Goal: Information Seeking & Learning: Check status

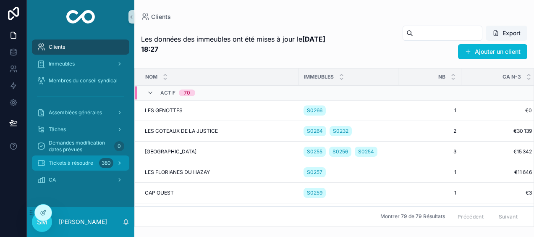
click at [77, 162] on span "Tickets à résoudre" at bounding box center [71, 162] width 44 height 7
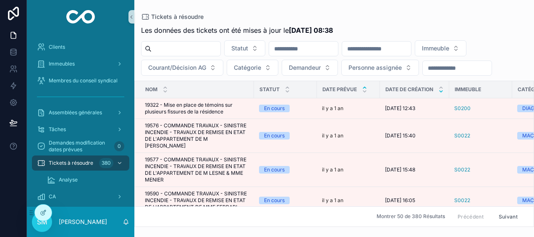
click at [441, 91] on icon "scrollable content" at bounding box center [440, 91] width 3 height 1
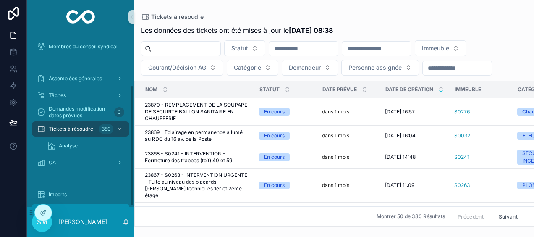
scroll to position [74, 0]
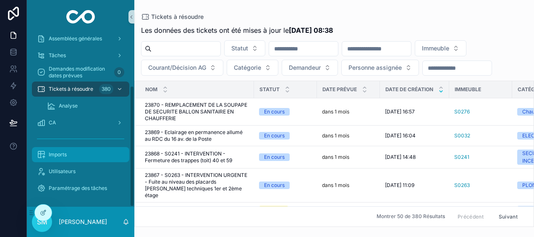
click at [77, 155] on div "Imports" at bounding box center [80, 154] width 87 height 13
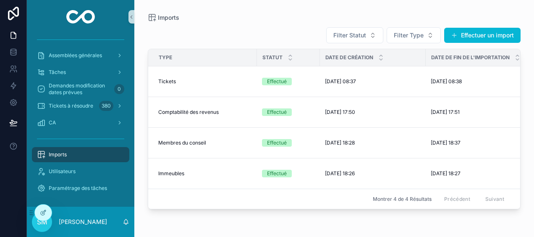
click at [84, 151] on div "Imports" at bounding box center [80, 154] width 87 height 13
click at [469, 36] on button "Effectuer un import" at bounding box center [482, 35] width 76 height 15
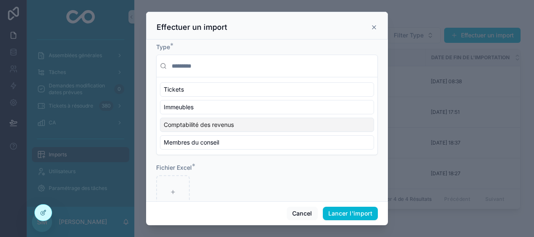
click at [219, 122] on span "Comptabilité des revenus" at bounding box center [199, 124] width 70 height 8
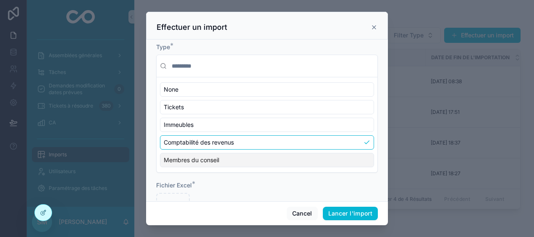
scroll to position [38, 0]
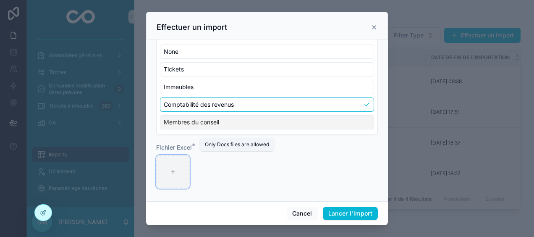
click at [184, 172] on div "scrollable content" at bounding box center [173, 172] width 34 height 34
type input "**********"
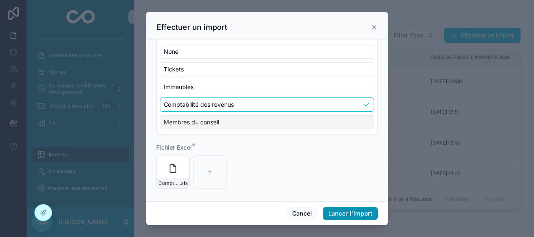
click at [339, 213] on button "Lancer l'import" at bounding box center [350, 212] width 55 height 13
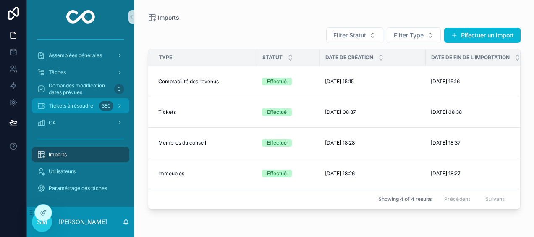
click at [89, 108] on span "Tickets à résoudre" at bounding box center [71, 105] width 44 height 7
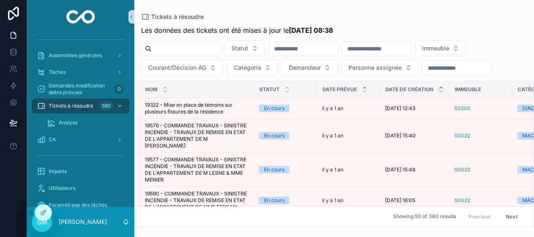
click at [442, 85] on icon "scrollable content" at bounding box center [440, 87] width 5 height 5
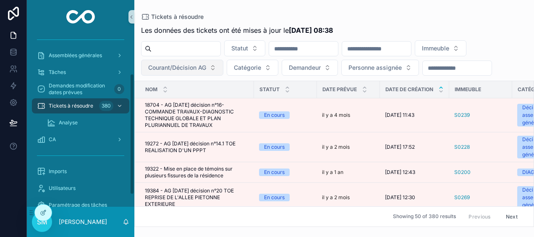
click at [152, 63] on span "Courant/Décision AG" at bounding box center [177, 67] width 58 height 8
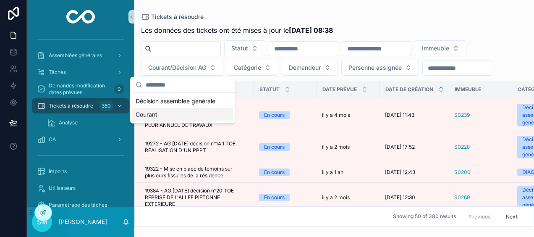
click at [164, 113] on div "Courant" at bounding box center [182, 114] width 101 height 13
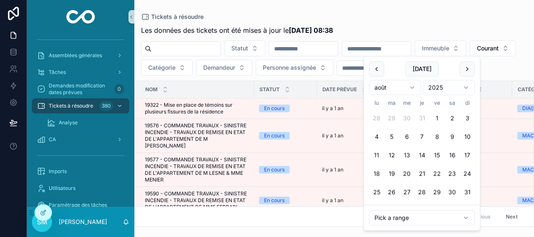
click at [411, 49] on input "scrollable content" at bounding box center [376, 49] width 69 height 12
type input "**********"
click at [410, 16] on div "Tickets à résoudre" at bounding box center [334, 16] width 386 height 7
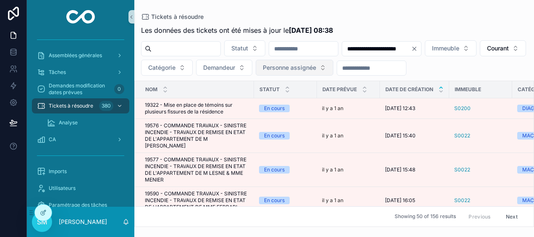
click at [316, 70] on span "Personne assignée" at bounding box center [289, 67] width 53 height 8
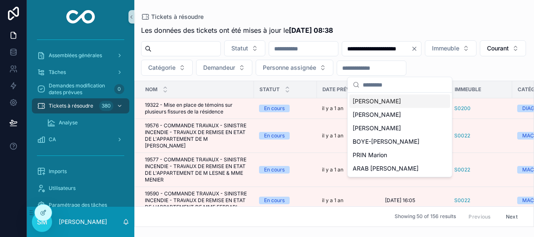
click at [397, 104] on span "[PERSON_NAME]" at bounding box center [377, 101] width 48 height 8
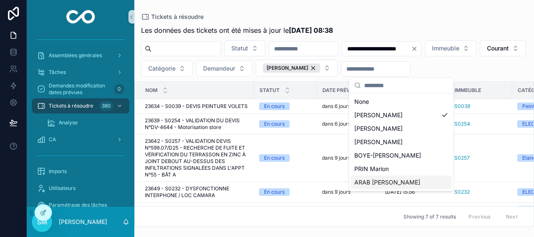
click at [409, 179] on div "ARAB [PERSON_NAME]" at bounding box center [401, 181] width 101 height 13
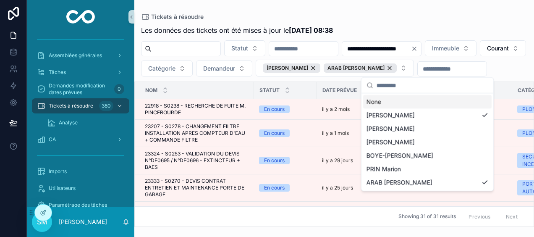
click at [458, 10] on div "**********" at bounding box center [334, 113] width 400 height 227
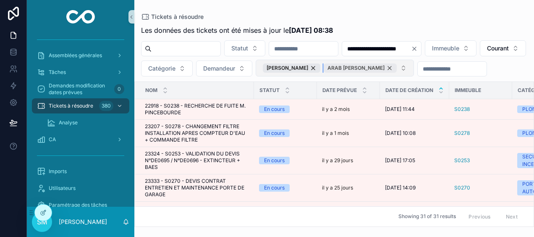
click at [397, 67] on div "ARAB [PERSON_NAME]" at bounding box center [360, 67] width 73 height 9
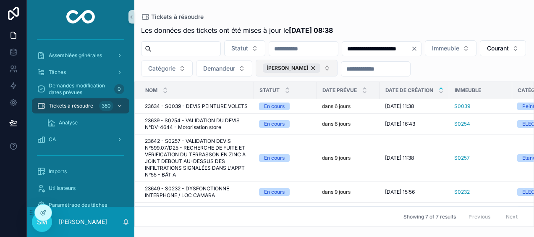
click at [337, 70] on button "[PERSON_NAME]" at bounding box center [297, 68] width 82 height 17
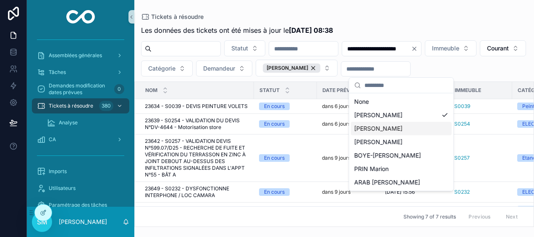
click at [400, 129] on div "[PERSON_NAME]" at bounding box center [401, 128] width 101 height 13
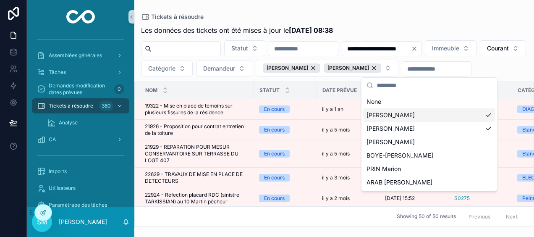
click at [487, 114] on div "[PERSON_NAME]" at bounding box center [429, 114] width 132 height 13
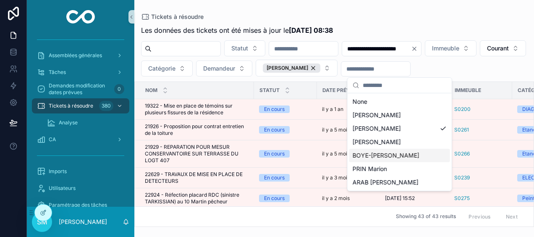
click at [416, 156] on div "BOYE-[PERSON_NAME]" at bounding box center [399, 155] width 101 height 13
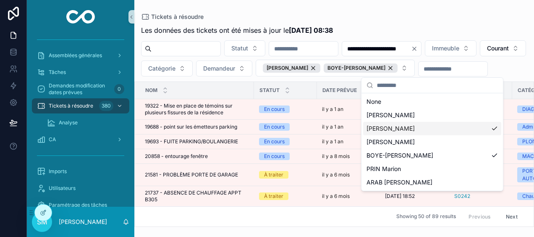
click at [459, 20] on div "**********" at bounding box center [334, 123] width 400 height 206
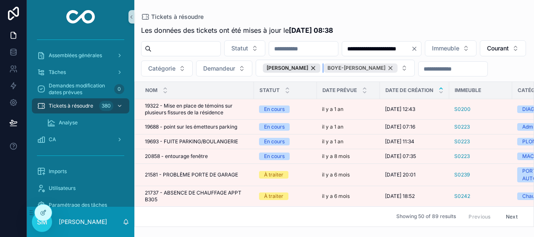
click at [397, 67] on div "BOYE-[PERSON_NAME]" at bounding box center [361, 67] width 74 height 9
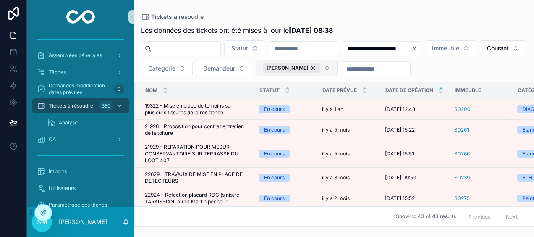
click at [337, 71] on button "[PERSON_NAME]" at bounding box center [297, 68] width 82 height 17
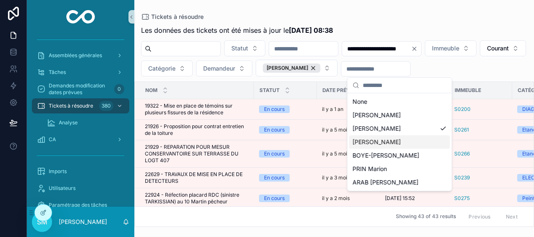
click at [409, 141] on div "[PERSON_NAME]" at bounding box center [399, 141] width 101 height 13
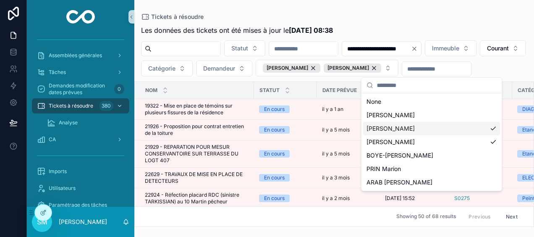
click at [489, 129] on div "[PERSON_NAME]" at bounding box center [431, 128] width 137 height 13
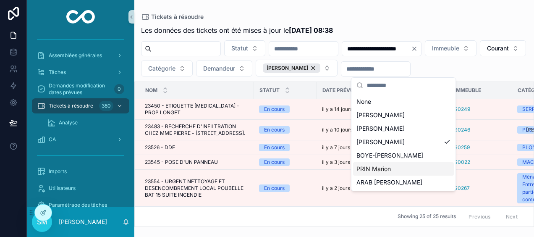
click at [426, 170] on div "PRIN Marion" at bounding box center [403, 168] width 101 height 13
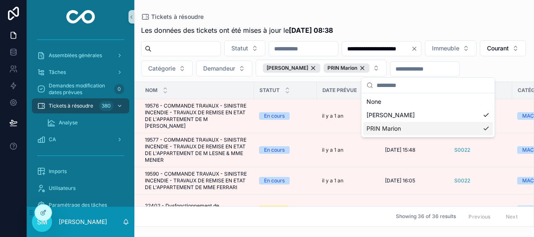
click at [417, 14] on div "Tickets à résoudre" at bounding box center [334, 16] width 386 height 7
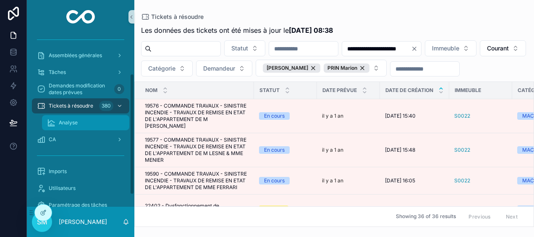
click at [82, 122] on div "Analyse" at bounding box center [85, 122] width 77 height 13
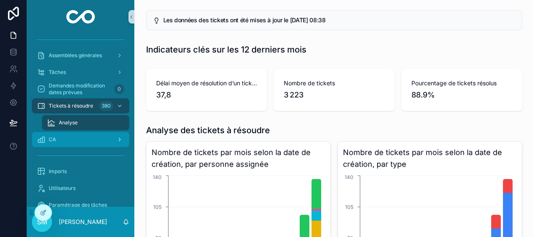
click at [84, 135] on div "CA" at bounding box center [80, 139] width 87 height 13
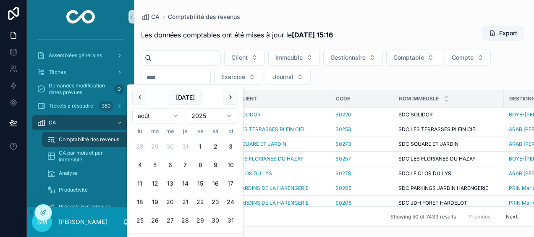
click at [173, 76] on input "scrollable content" at bounding box center [175, 77] width 69 height 12
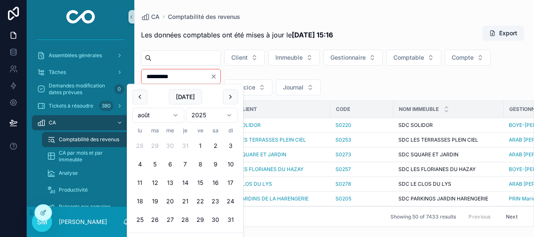
click at [242, 23] on div "**********" at bounding box center [334, 123] width 400 height 206
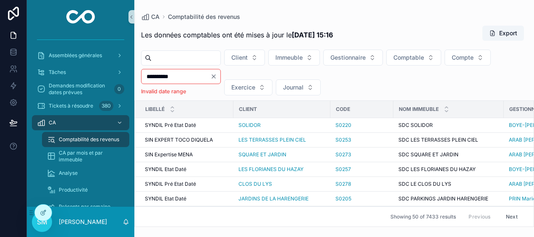
click at [191, 76] on input "**********" at bounding box center [175, 77] width 69 height 12
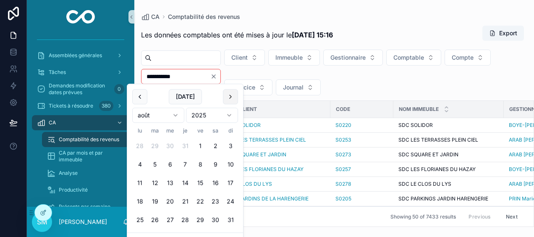
click at [233, 96] on button "scrollable content" at bounding box center [230, 96] width 15 height 15
click at [140, 145] on button "1" at bounding box center [139, 146] width 15 height 15
type input "**********"
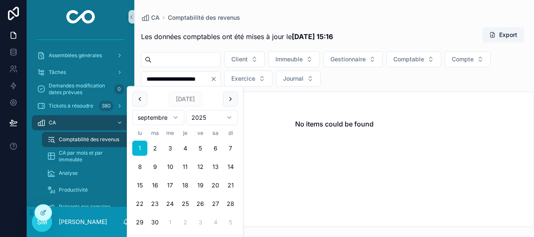
click at [366, 16] on div "CA Comptabilité des revenus" at bounding box center [334, 17] width 386 height 8
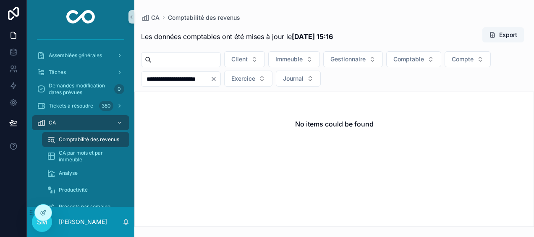
click at [215, 79] on icon "Clear" at bounding box center [213, 78] width 3 height 3
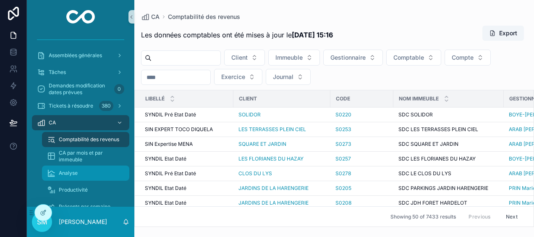
click at [79, 170] on div "Analyse" at bounding box center [85, 172] width 77 height 13
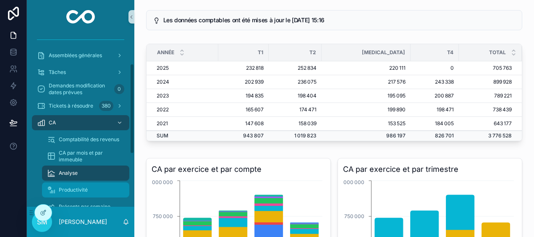
click at [54, 189] on icon "scrollable content" at bounding box center [51, 190] width 8 height 8
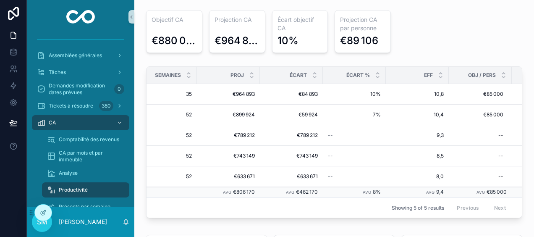
scroll to position [0, 269]
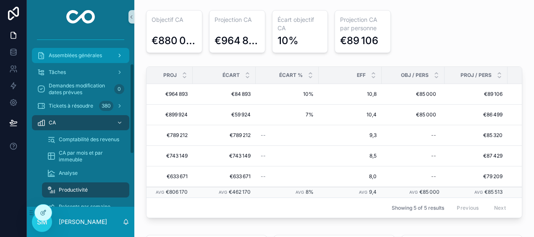
click at [114, 56] on div "scrollable content" at bounding box center [118, 55] width 11 height 13
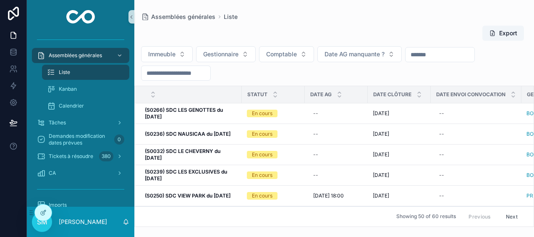
click at [210, 74] on input "scrollable content" at bounding box center [175, 73] width 69 height 12
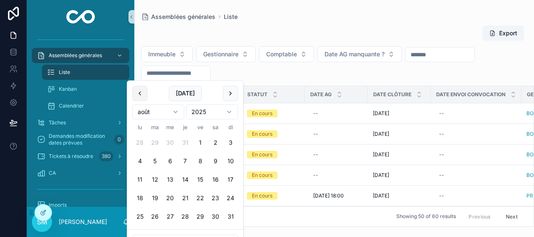
click at [140, 92] on button "scrollable content" at bounding box center [139, 93] width 15 height 15
click at [143, 233] on button "30" at bounding box center [139, 234] width 15 height 15
type input "**********"
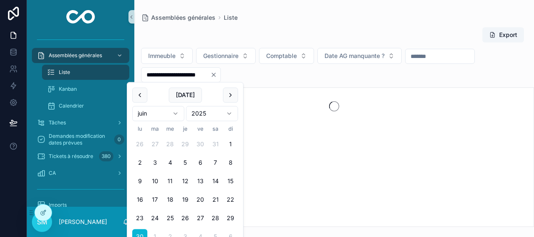
click at [391, 20] on div "Assemblées générales Liste" at bounding box center [334, 17] width 386 height 8
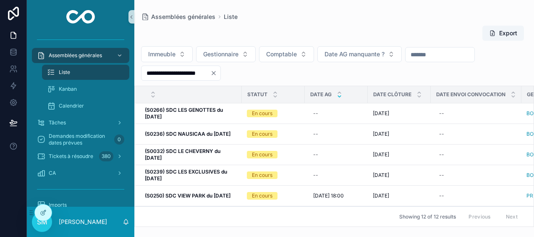
click at [340, 98] on icon "scrollable content" at bounding box center [339, 96] width 5 height 5
